Goal: Transaction & Acquisition: Purchase product/service

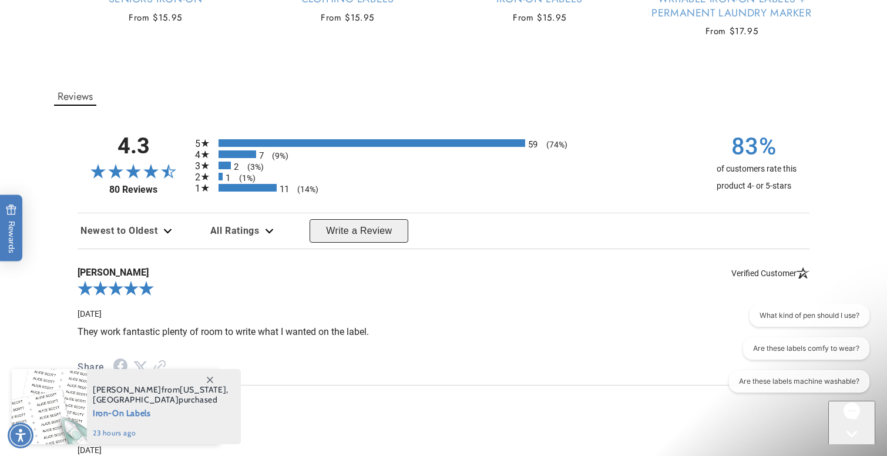
scroll to position [1368, 0]
